Goal: Find specific page/section: Find specific page/section

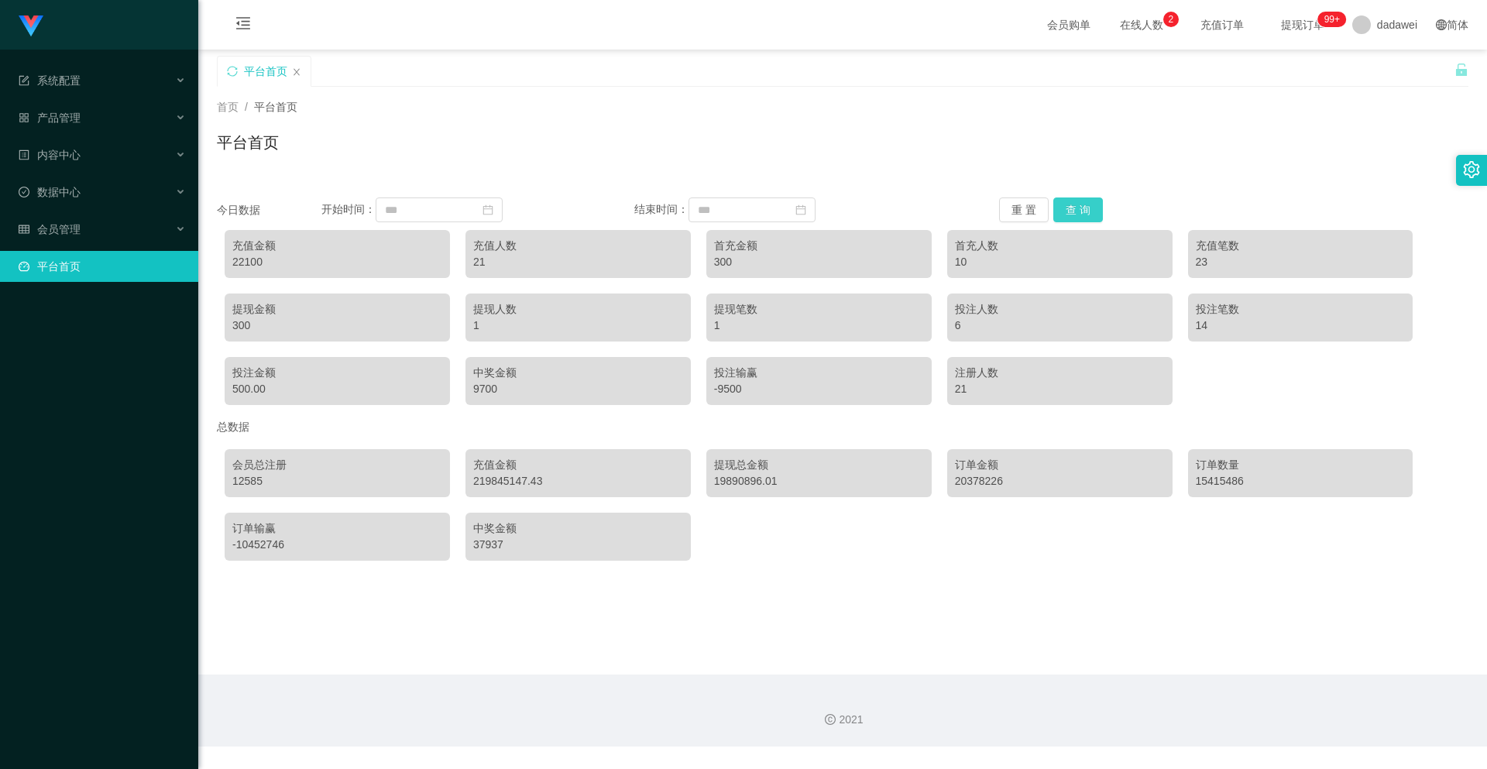
click at [1074, 221] on button "查 询" at bounding box center [1079, 210] width 50 height 25
click at [49, 232] on span "会员管理" at bounding box center [50, 229] width 62 height 12
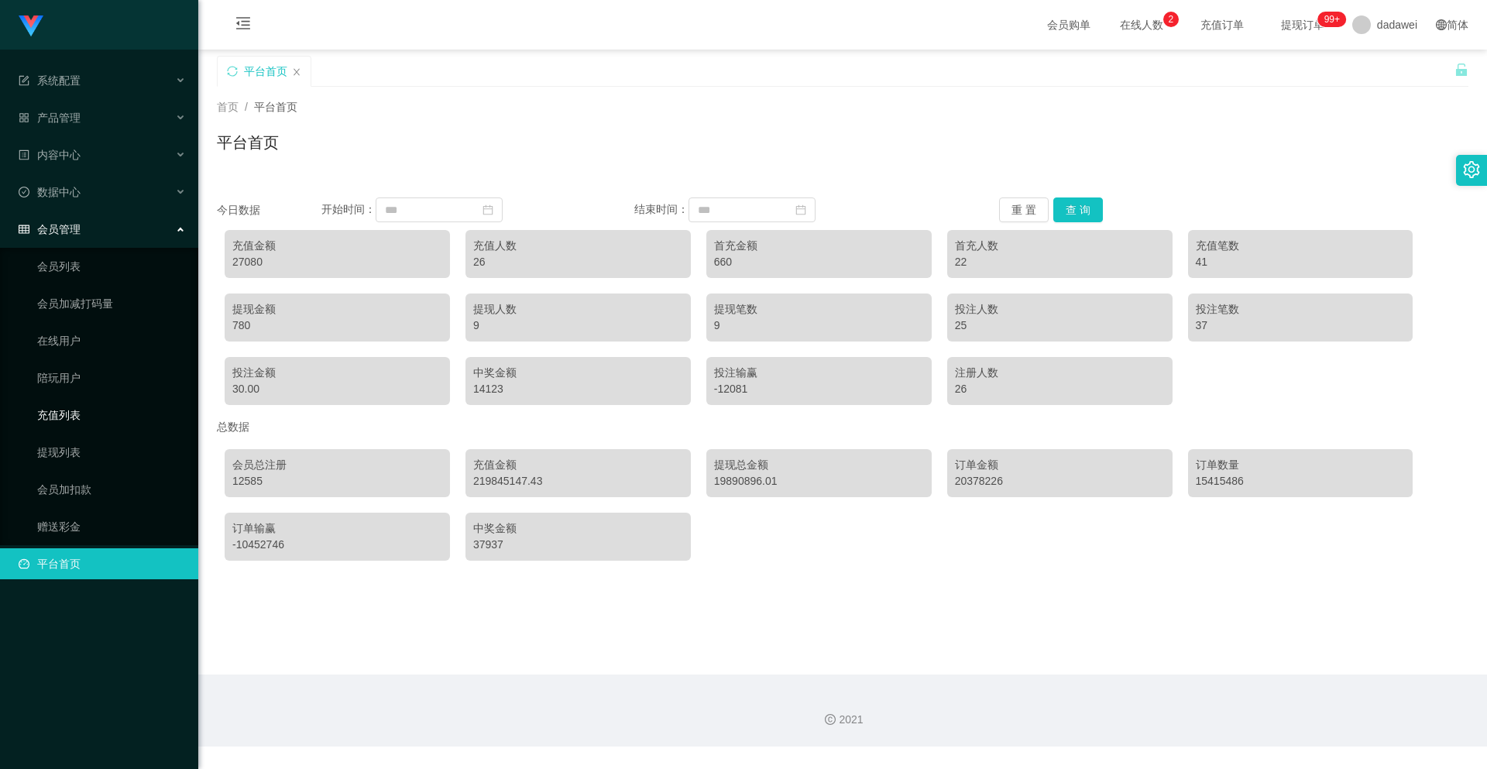
click at [77, 420] on link "充值列表" at bounding box center [111, 415] width 149 height 31
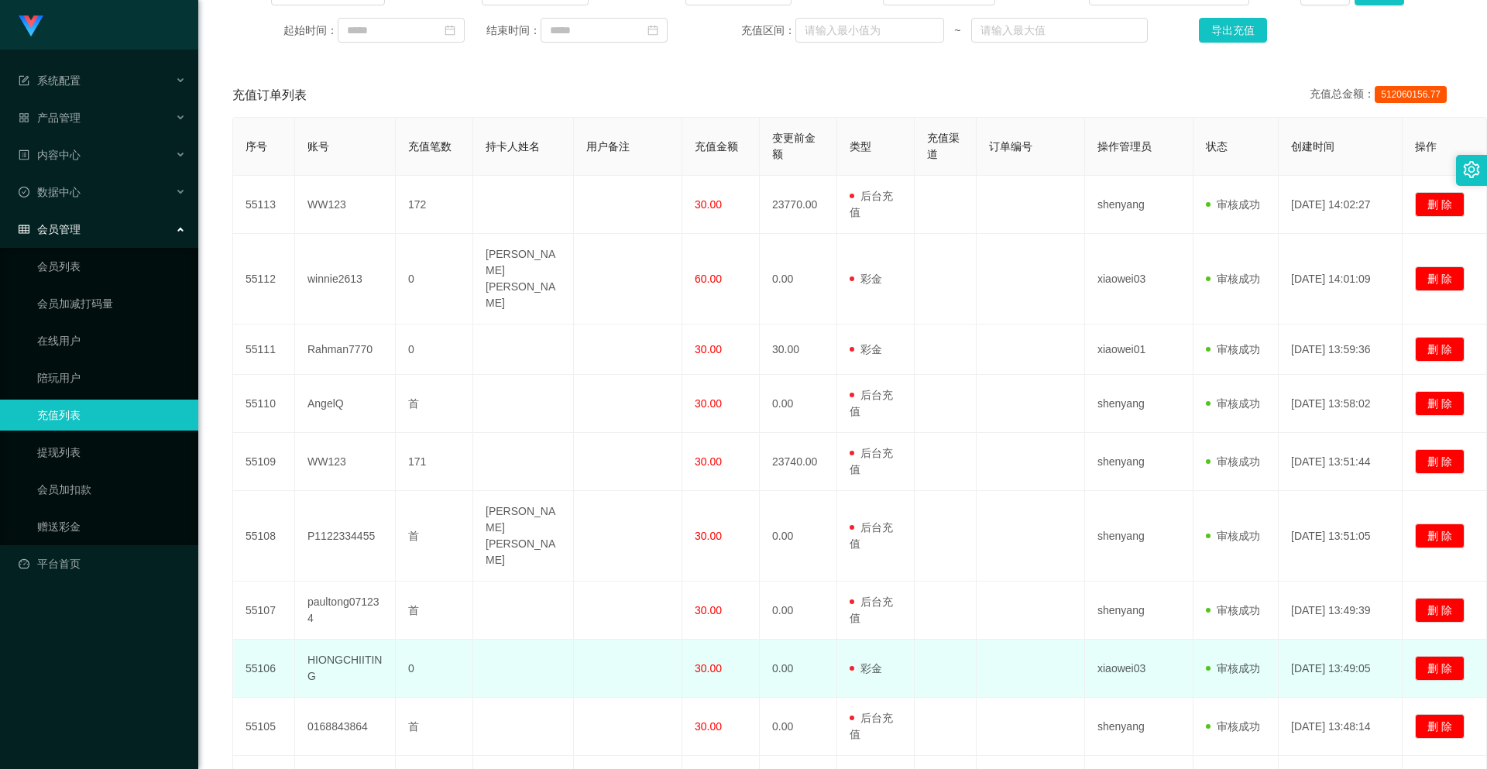
scroll to position [334, 0]
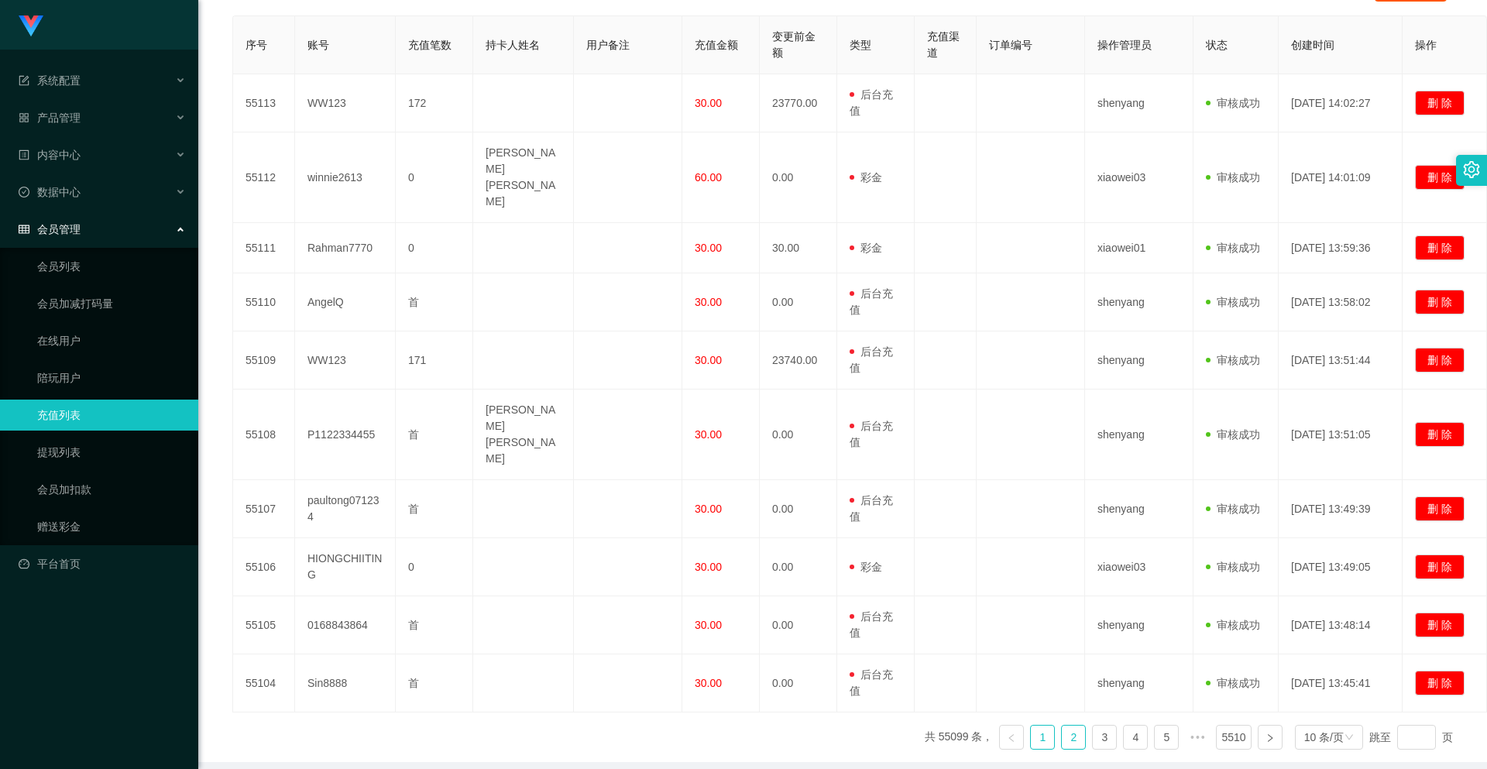
click at [1066, 726] on link "2" at bounding box center [1073, 737] width 23 height 23
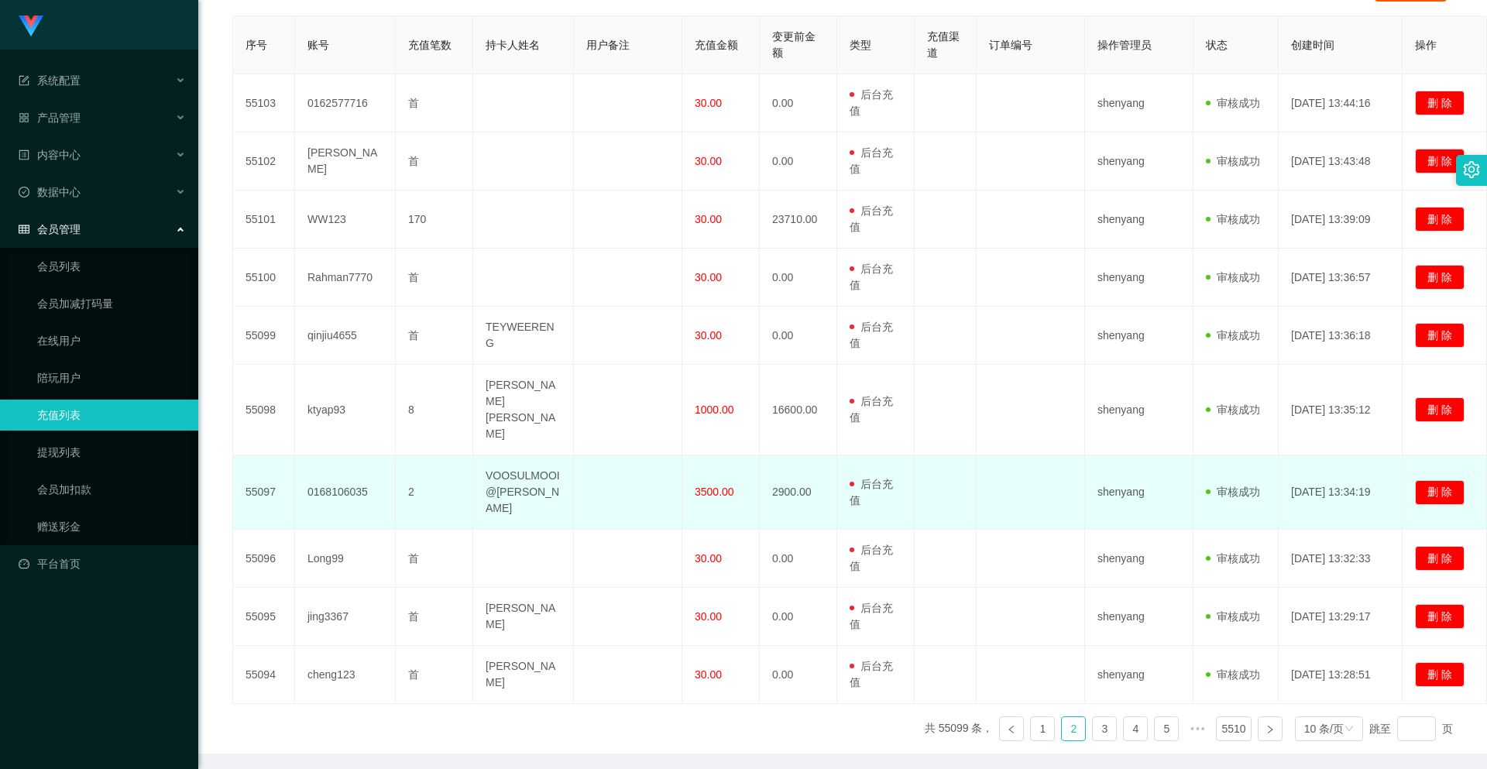
click at [705, 486] on span "3500.00" at bounding box center [715, 492] width 40 height 12
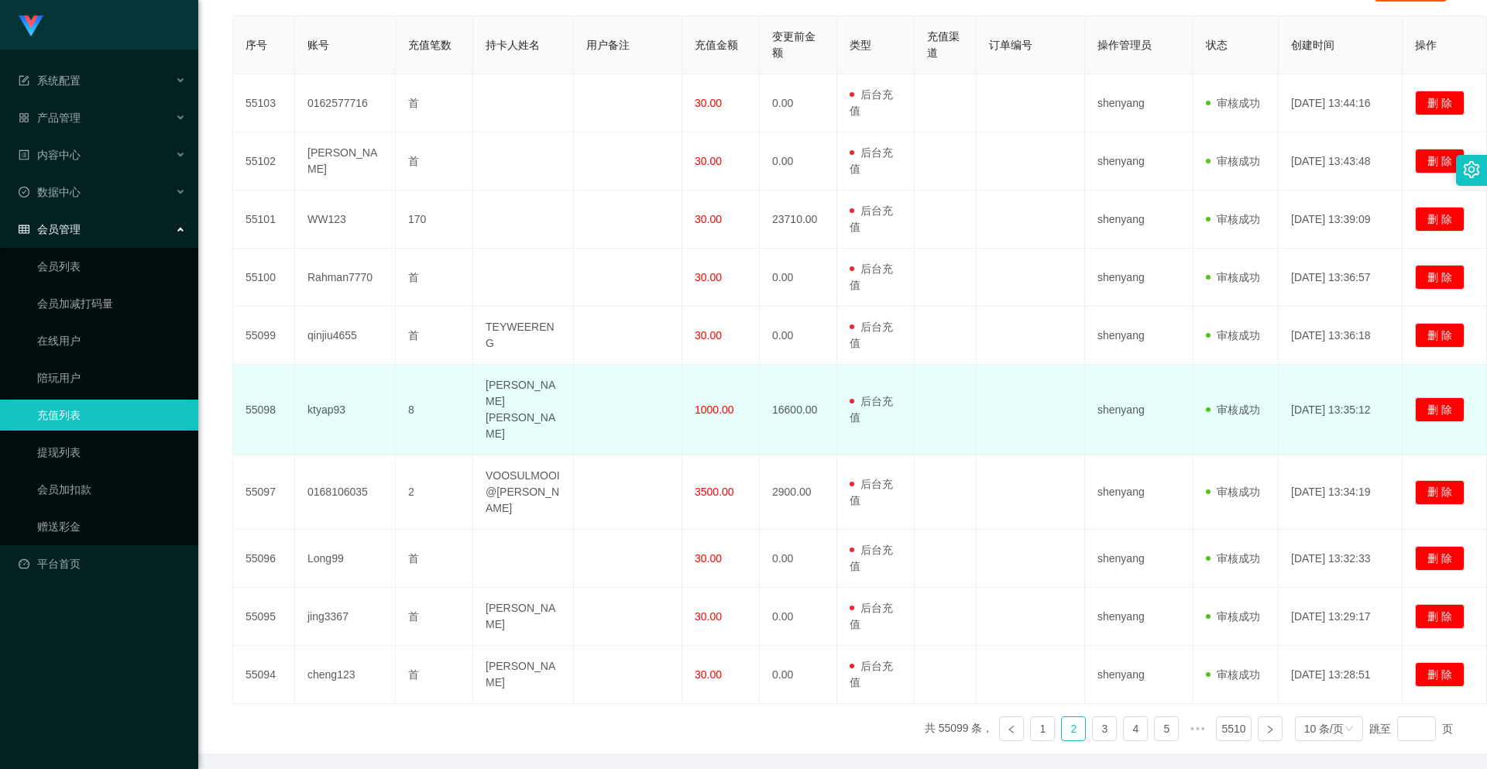
click at [705, 404] on span "1000.00" at bounding box center [715, 410] width 40 height 12
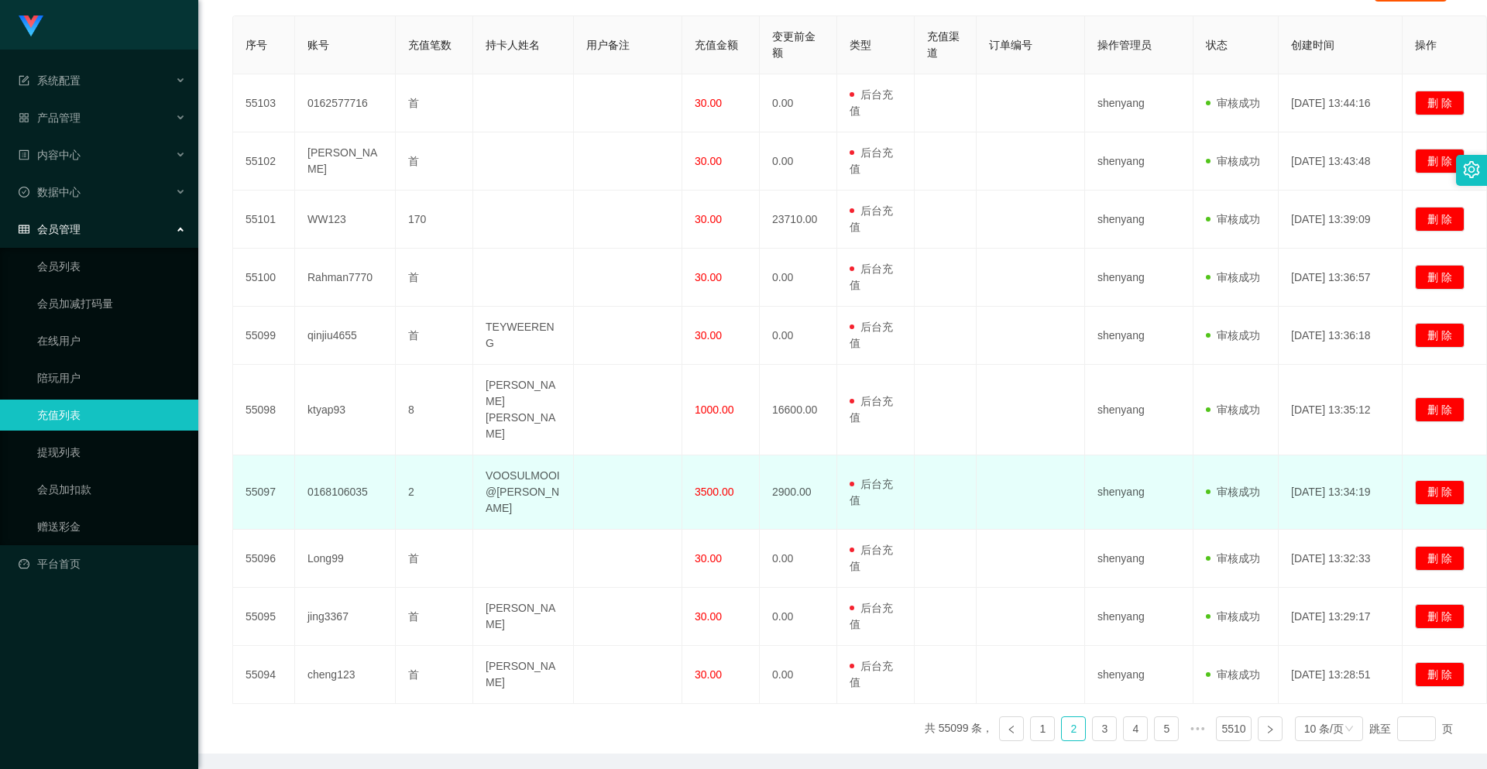
click at [696, 477] on td "3500.00" at bounding box center [720, 492] width 77 height 74
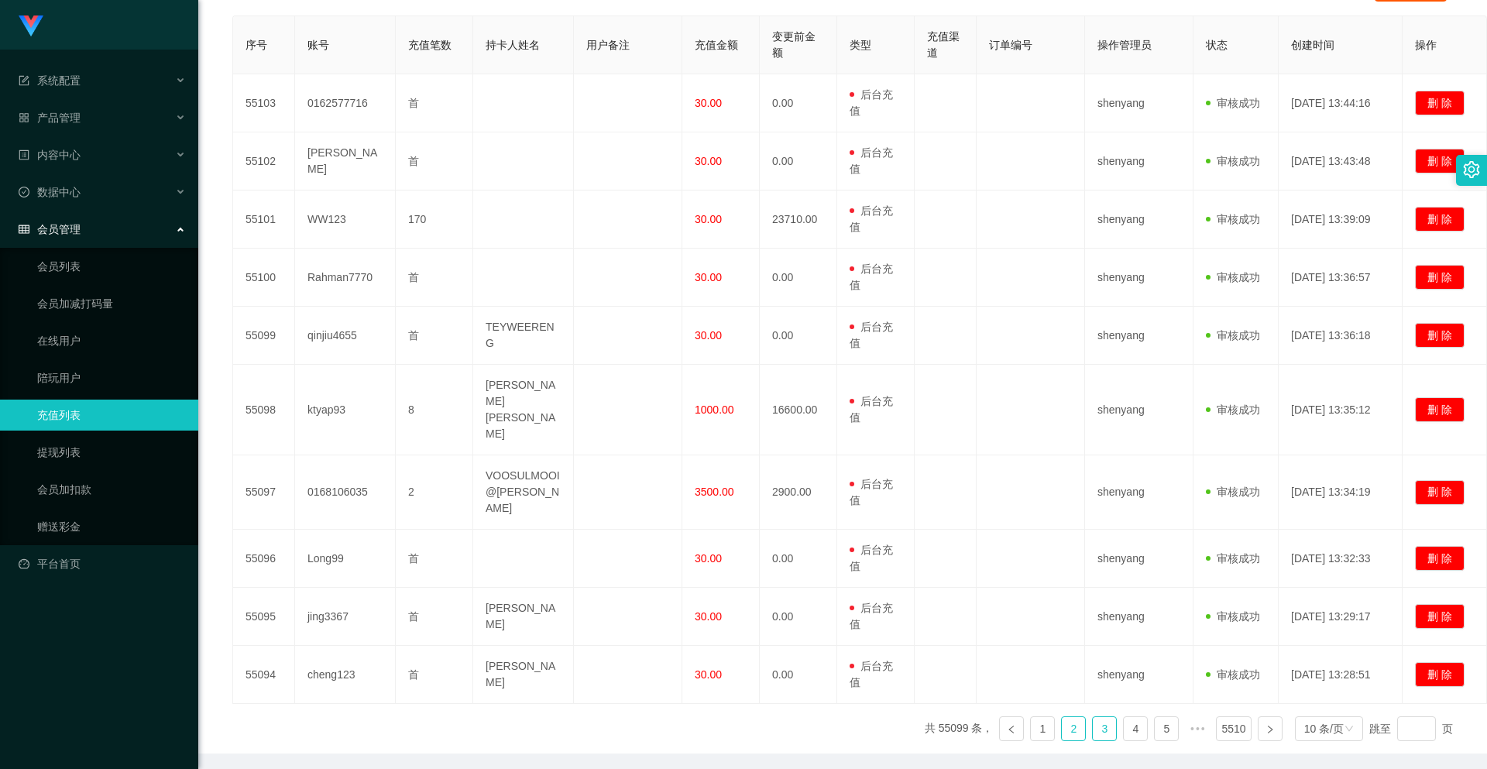
click at [1093, 717] on link "3" at bounding box center [1104, 728] width 23 height 23
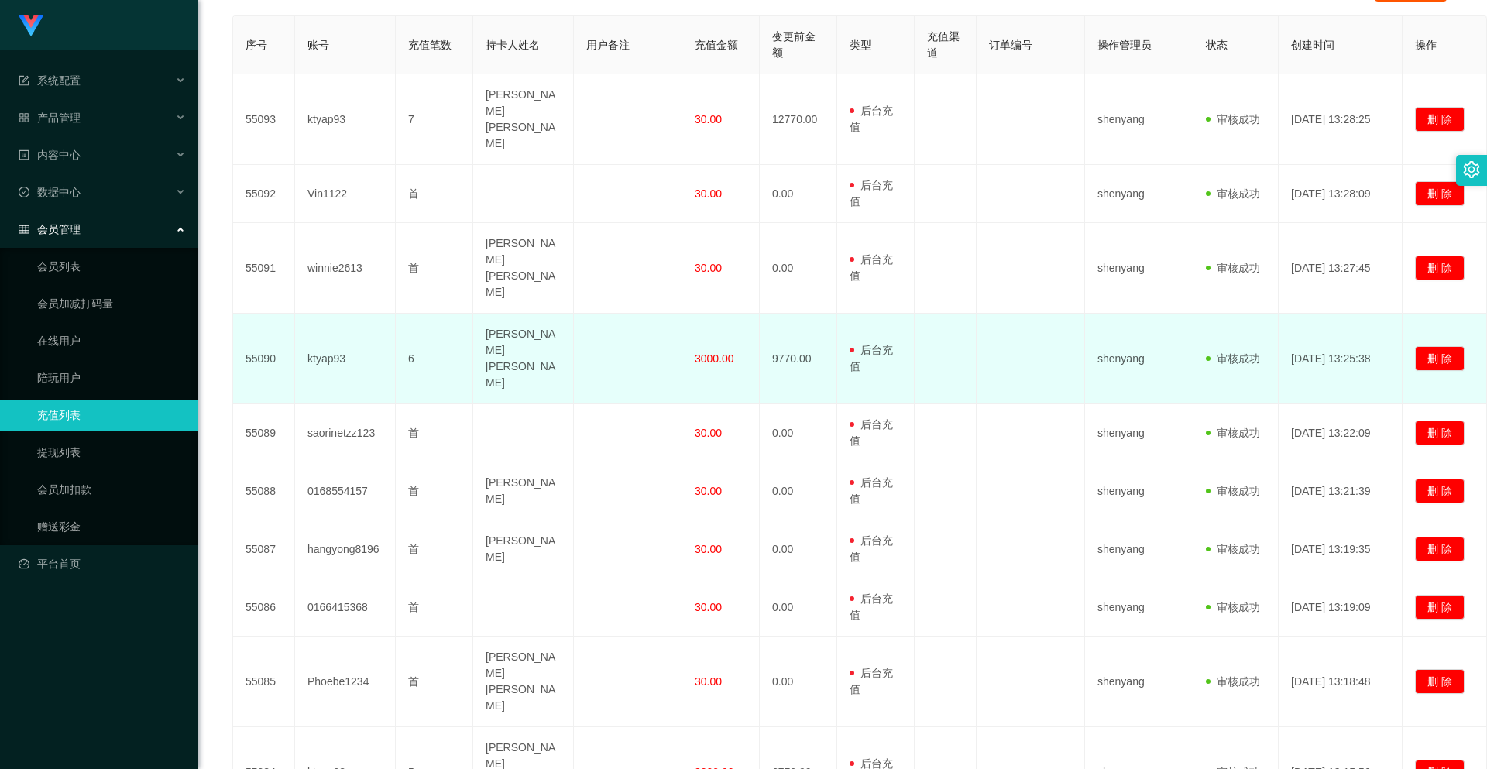
click at [700, 352] on span "3000.00" at bounding box center [715, 358] width 40 height 12
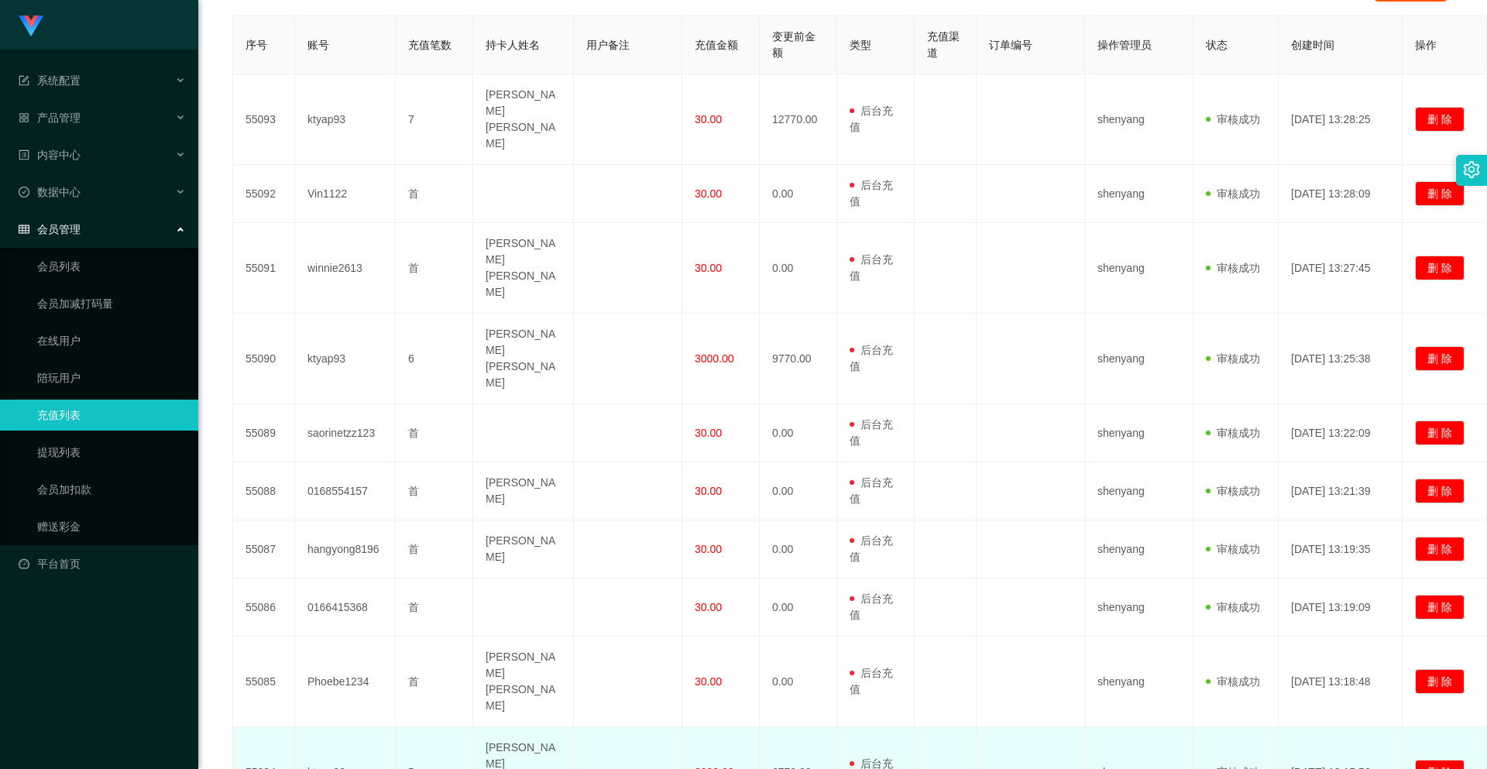
click at [712, 766] on span "3000.00" at bounding box center [715, 772] width 40 height 12
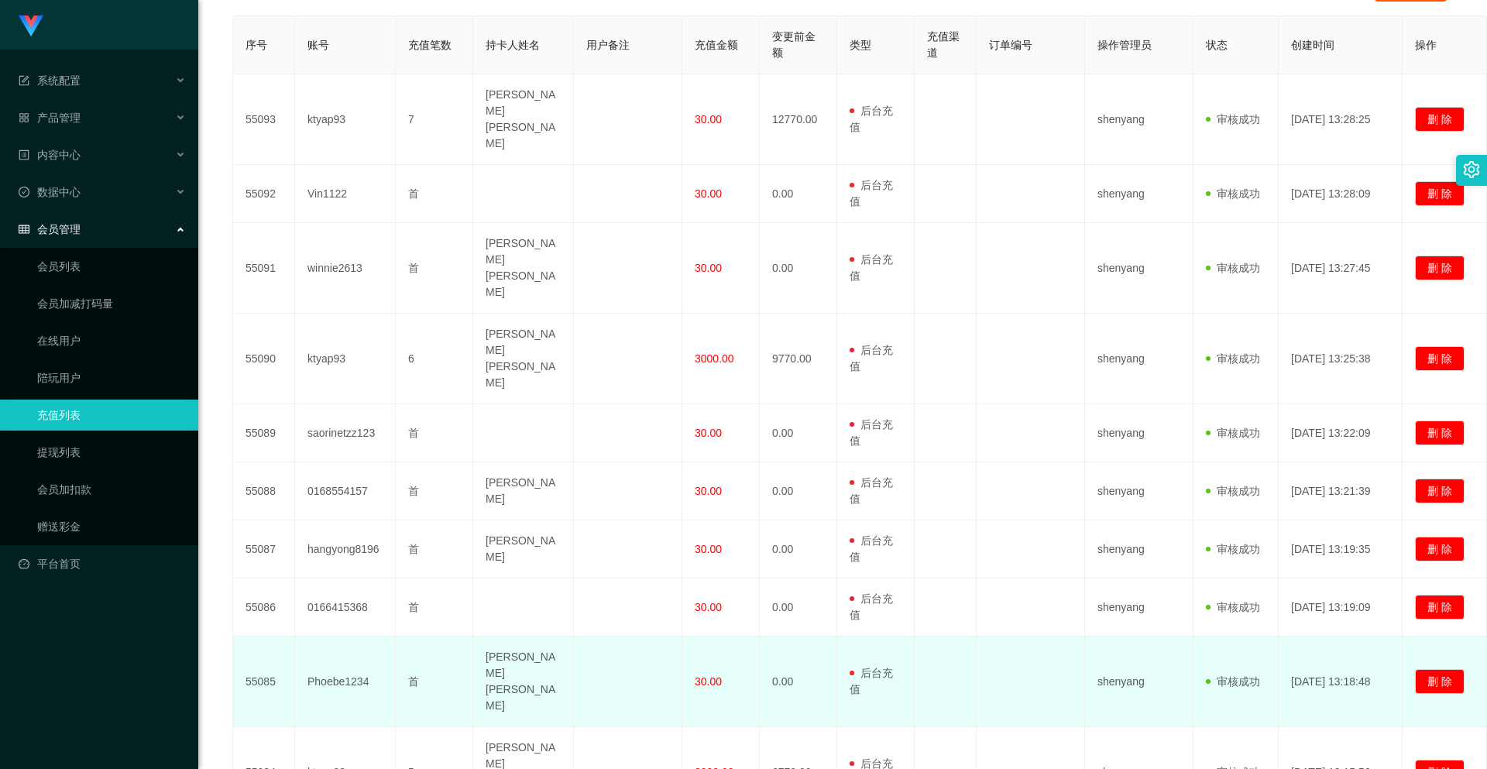
click at [779, 637] on td "0.00" at bounding box center [798, 682] width 77 height 91
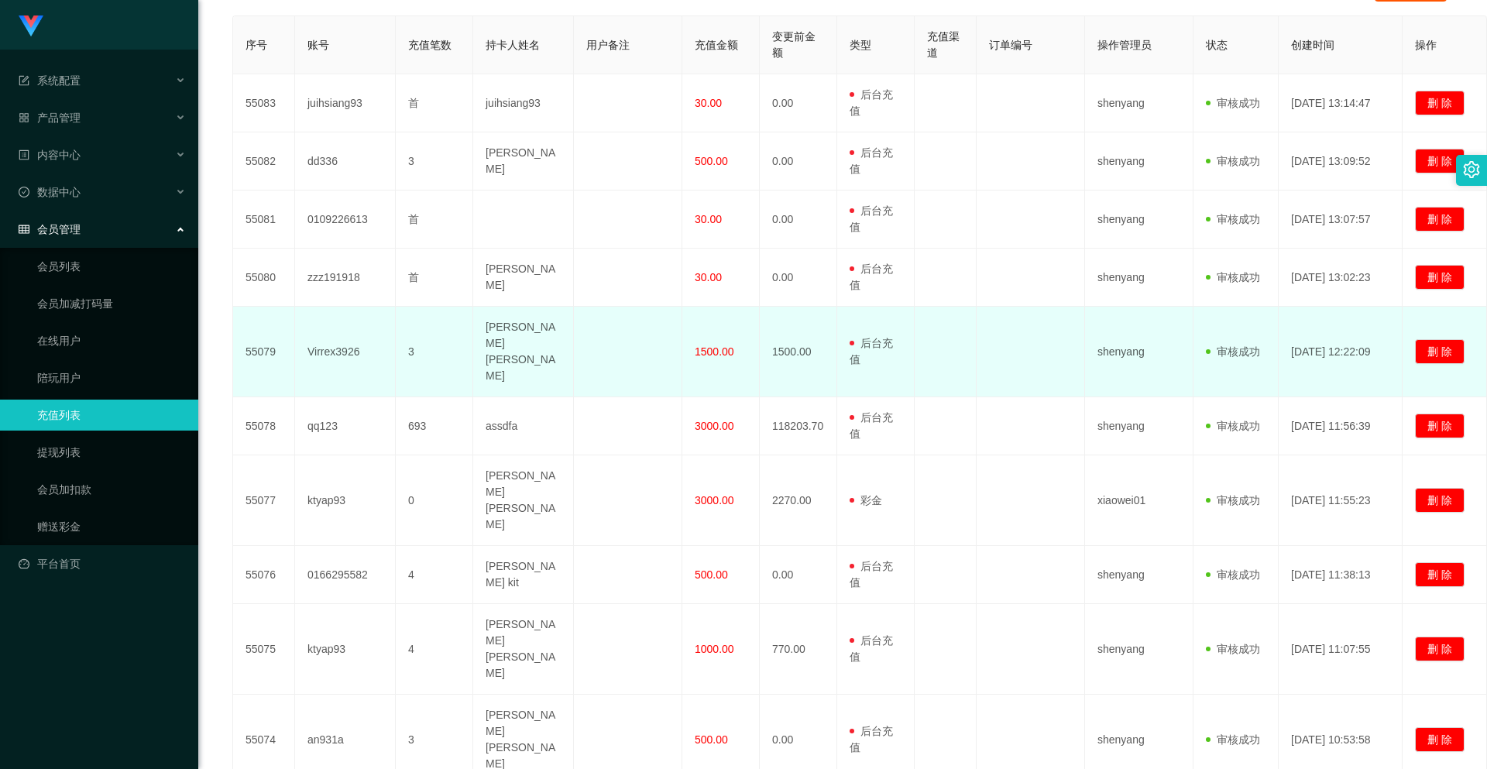
click at [716, 360] on td "1500.00" at bounding box center [720, 352] width 77 height 91
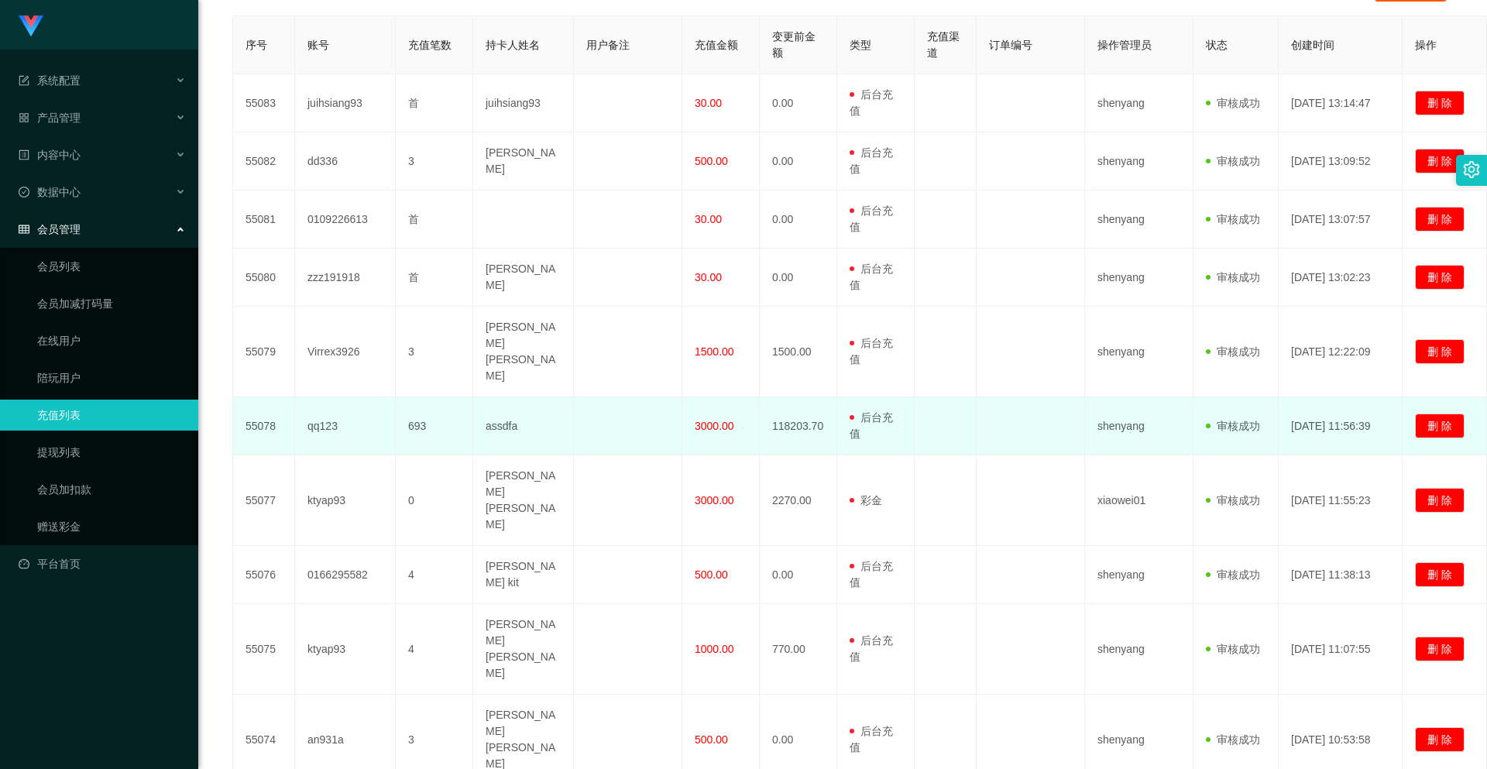
click at [713, 397] on td "3000.00" at bounding box center [720, 426] width 77 height 58
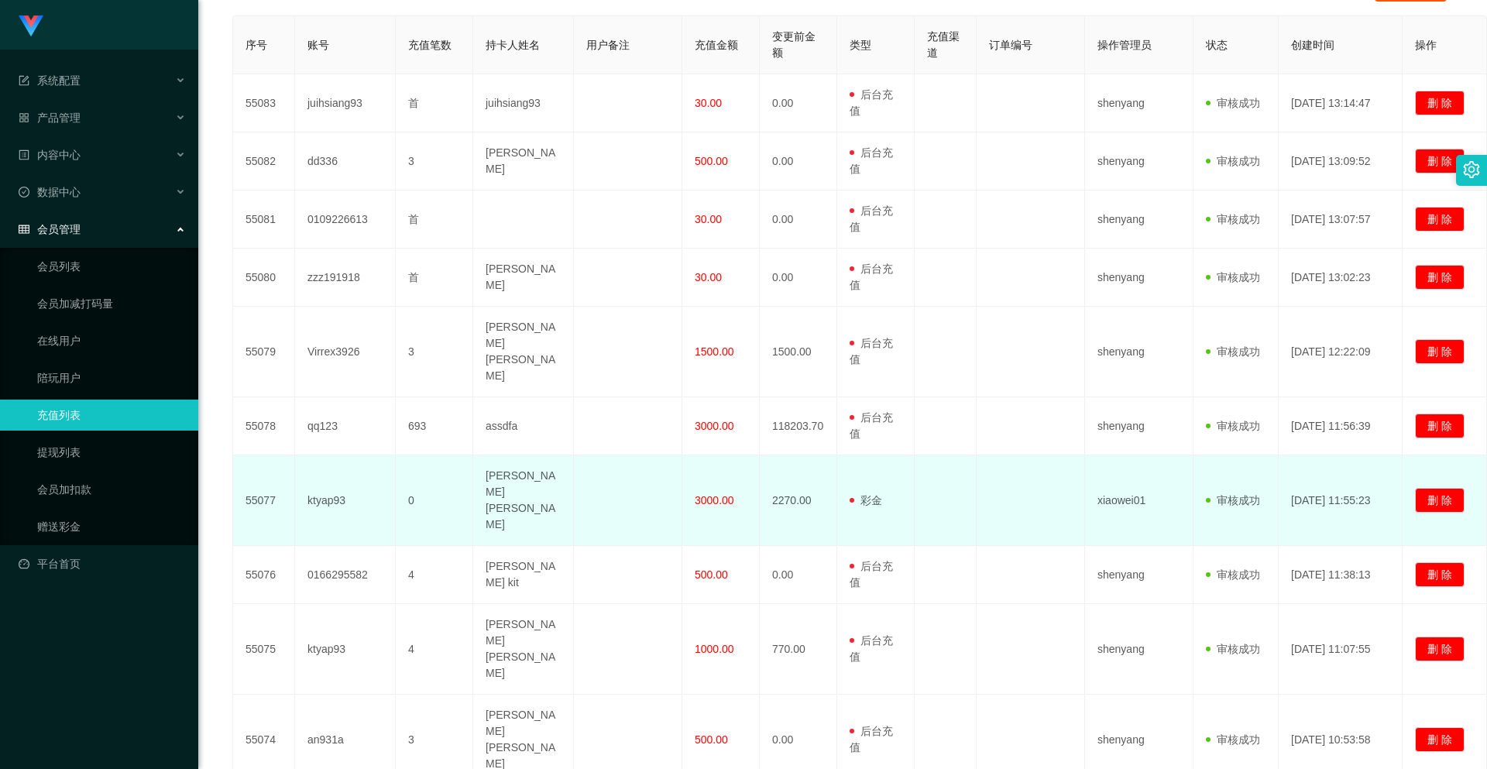
click at [719, 494] on span "3000.00" at bounding box center [715, 500] width 40 height 12
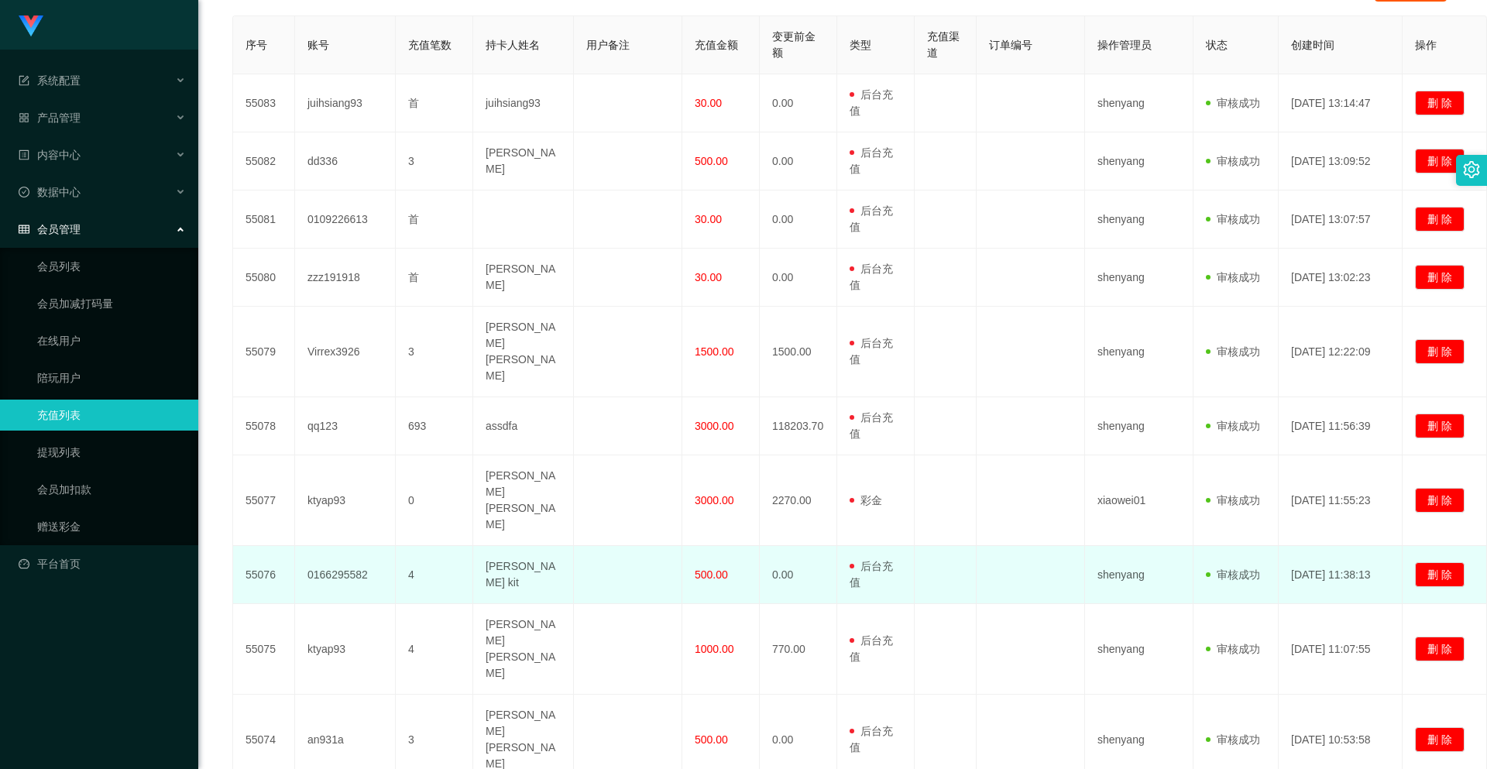
click at [730, 546] on td "500.00" at bounding box center [720, 575] width 77 height 58
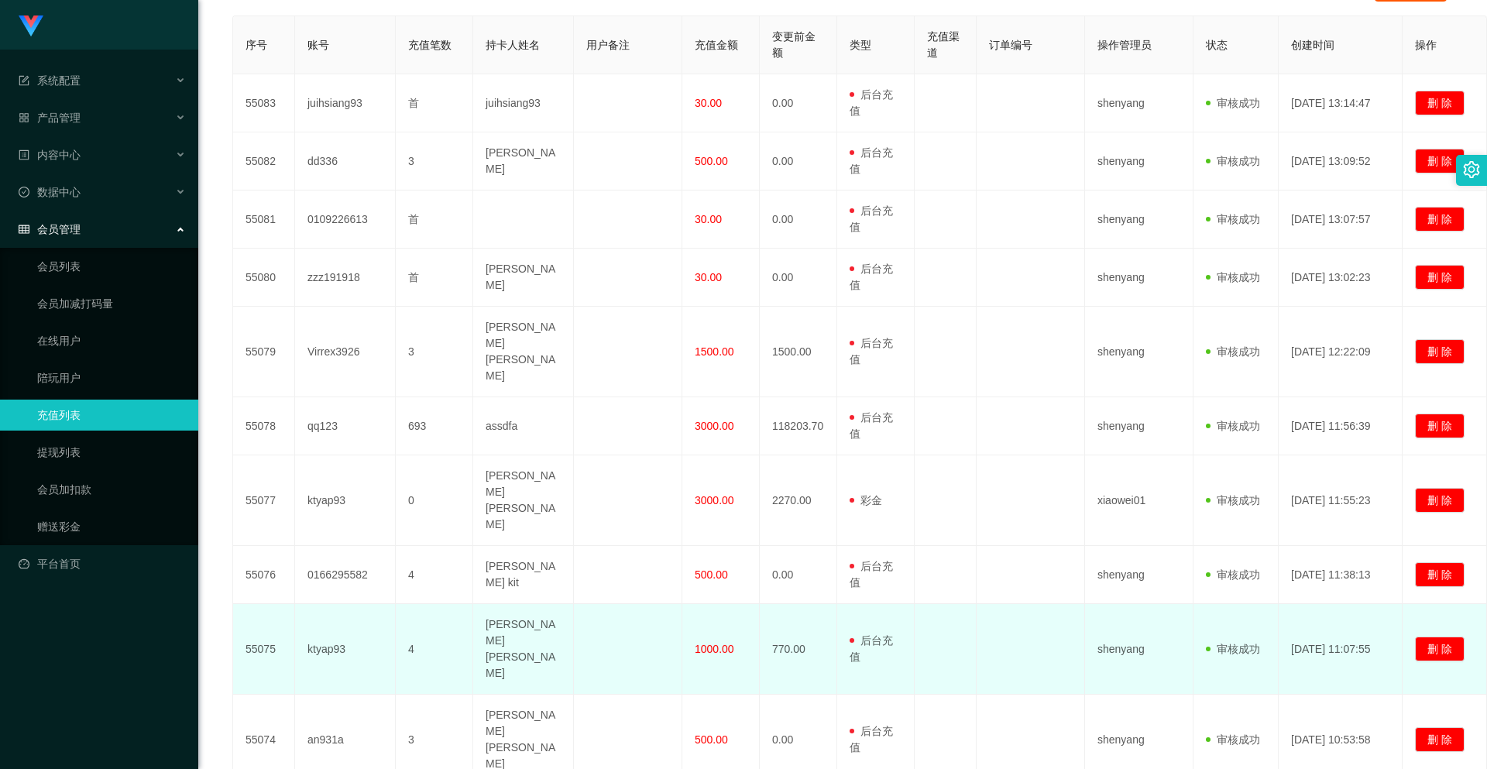
click at [728, 604] on td "1000.00" at bounding box center [720, 649] width 77 height 91
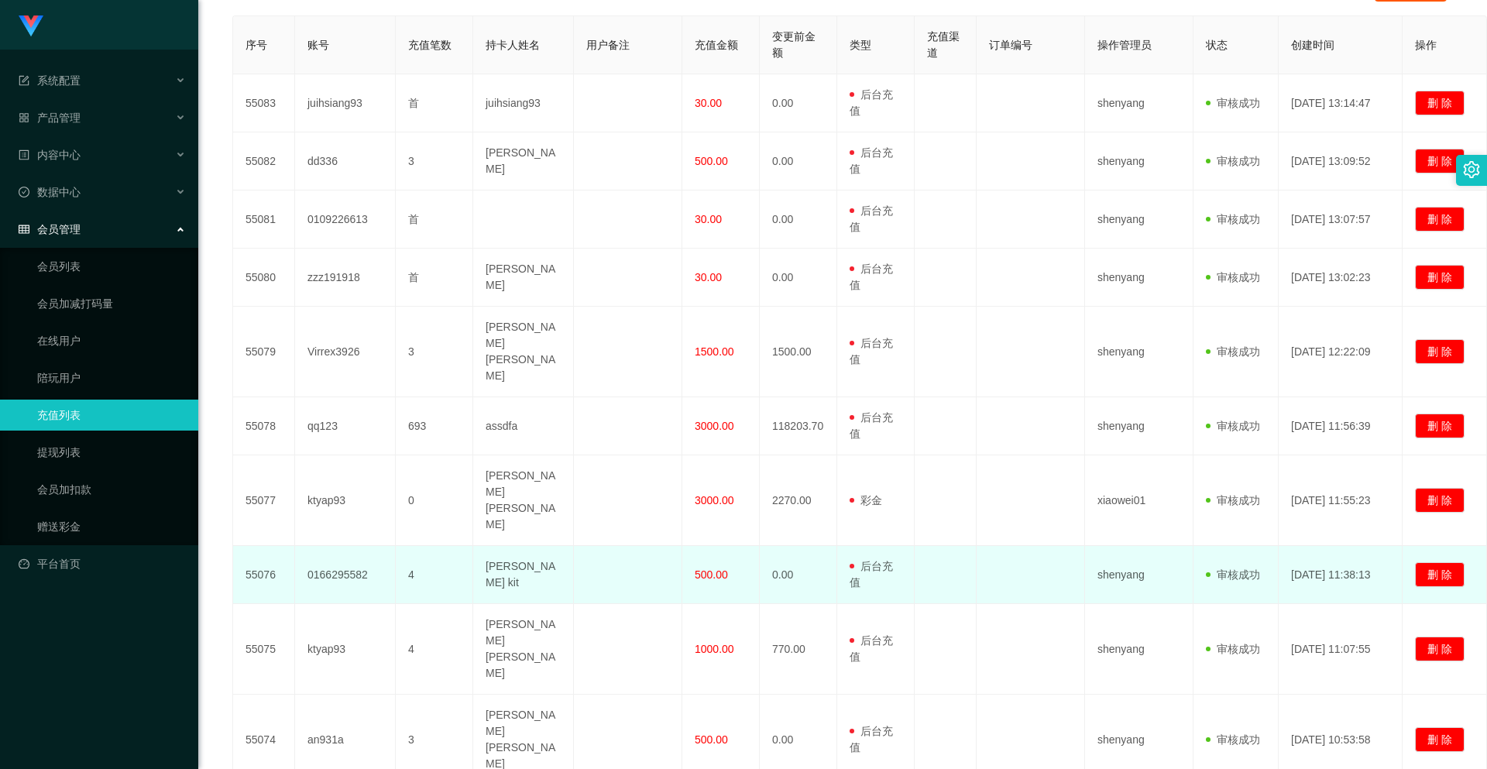
click at [739, 546] on td "500.00" at bounding box center [720, 575] width 77 height 58
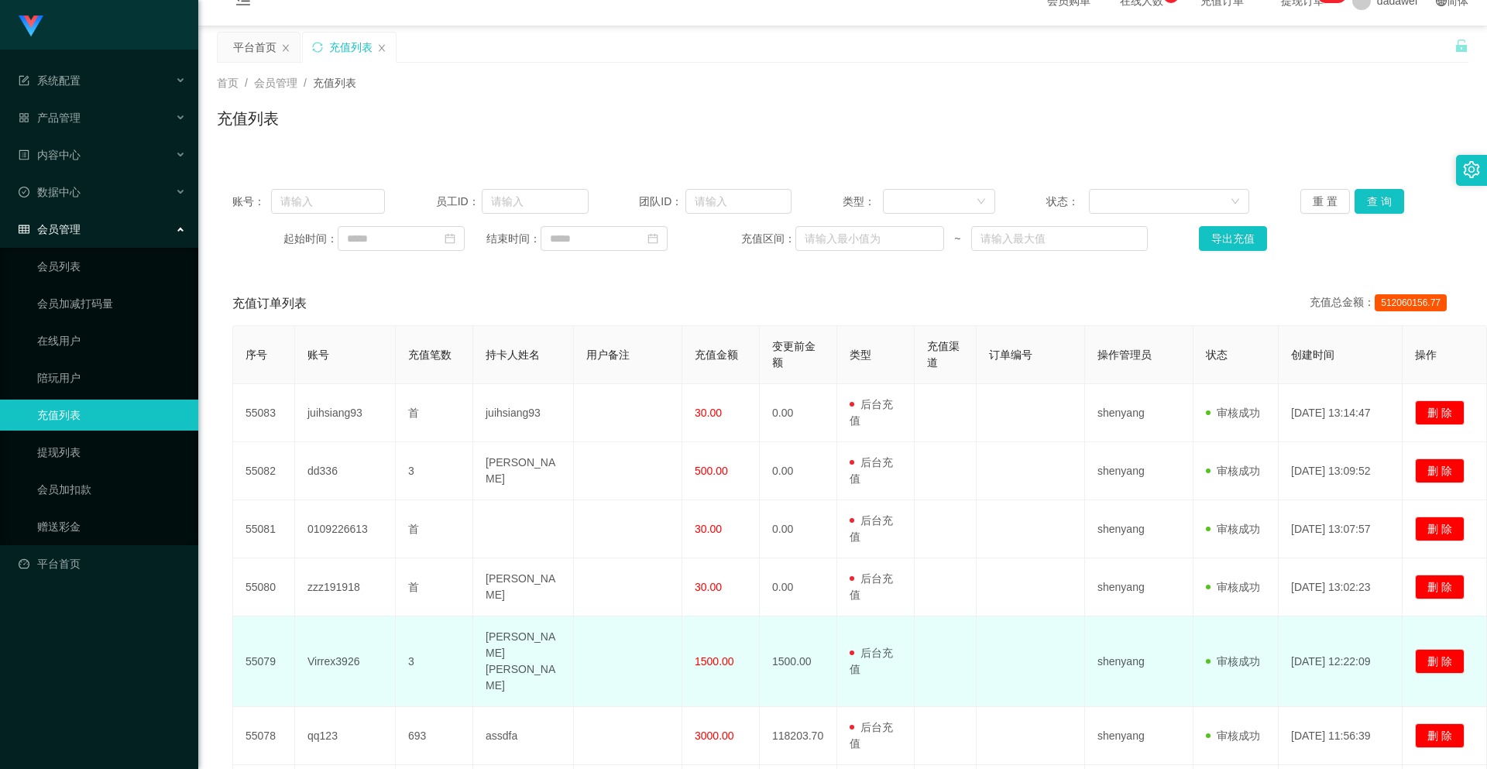
scroll to position [0, 0]
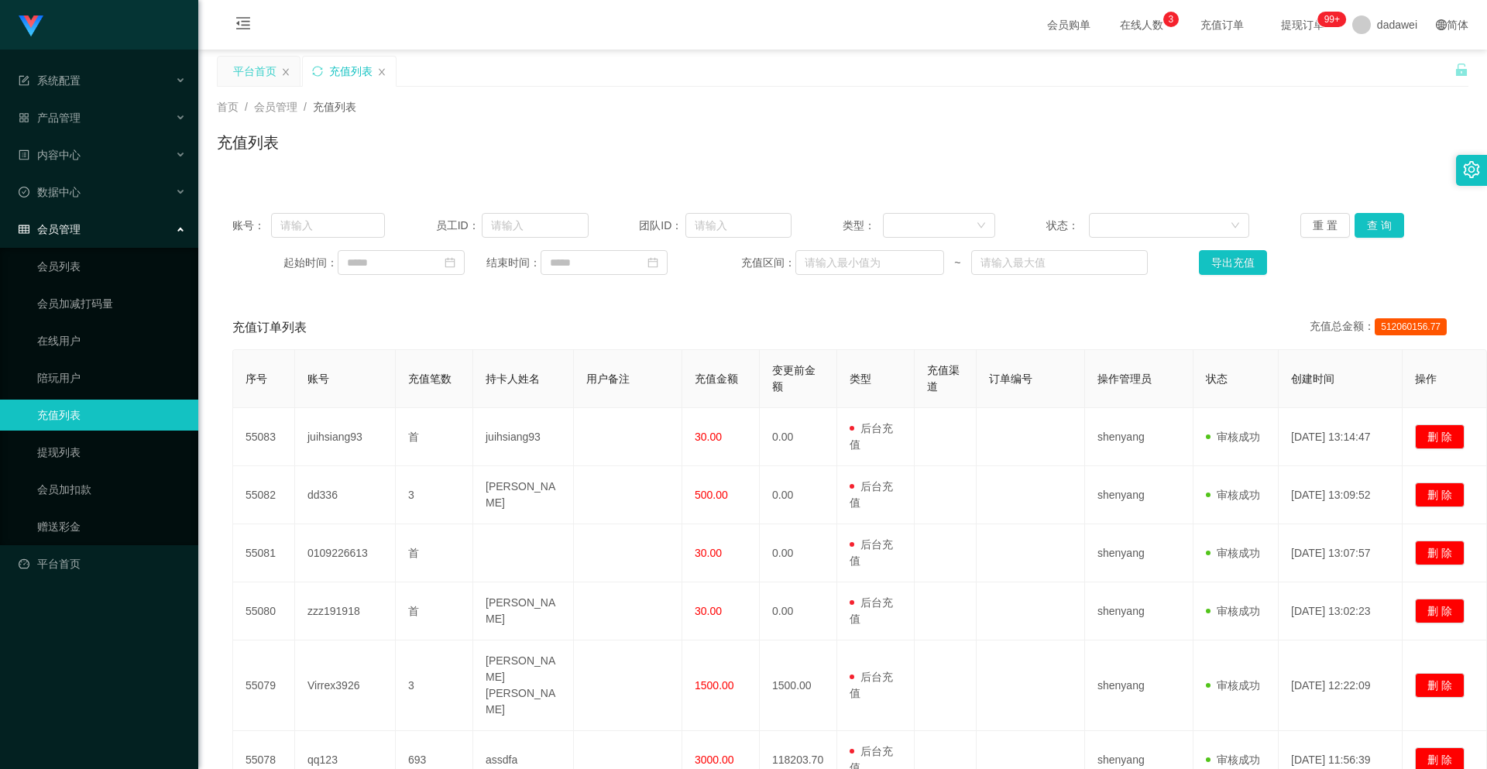
click at [270, 74] on div "平台首页" at bounding box center [254, 71] width 43 height 29
